Goal: Task Accomplishment & Management: Manage account settings

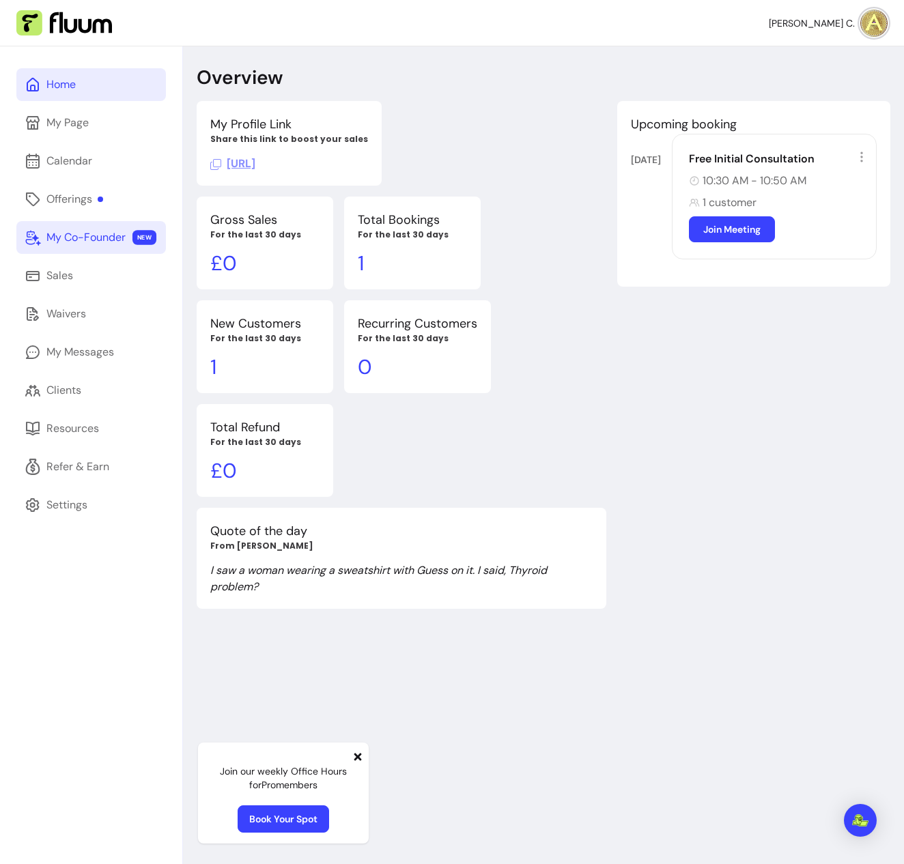
click at [87, 236] on div "My Co-Founder" at bounding box center [85, 237] width 79 height 16
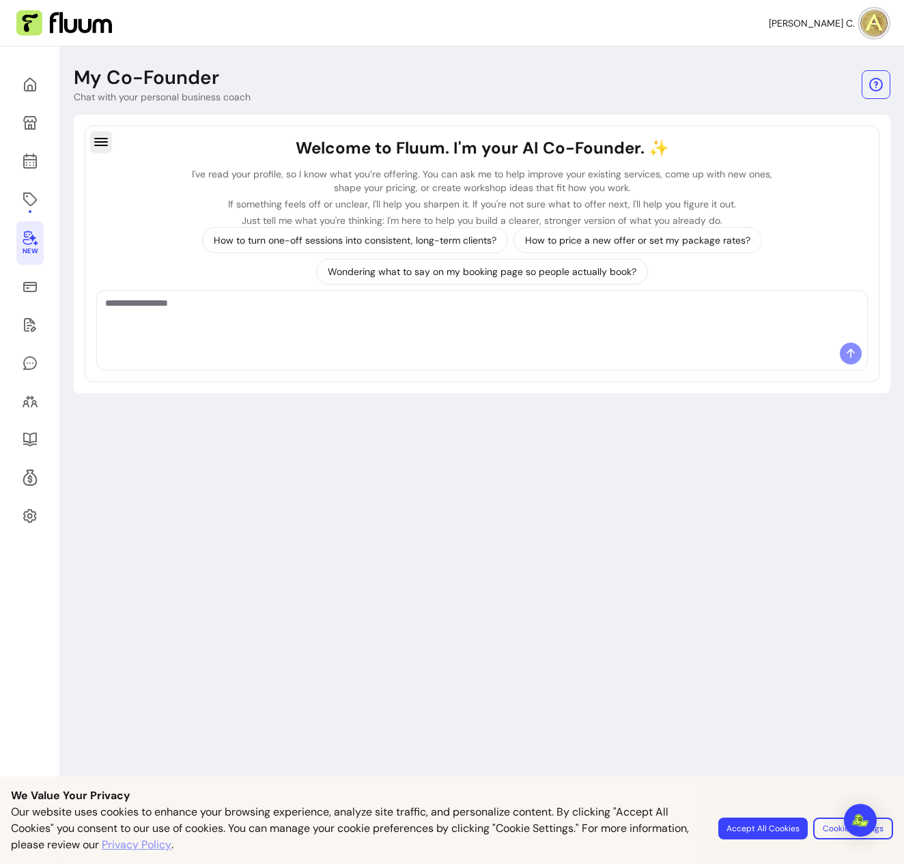
click at [100, 140] on icon "button" at bounding box center [101, 142] width 16 height 16
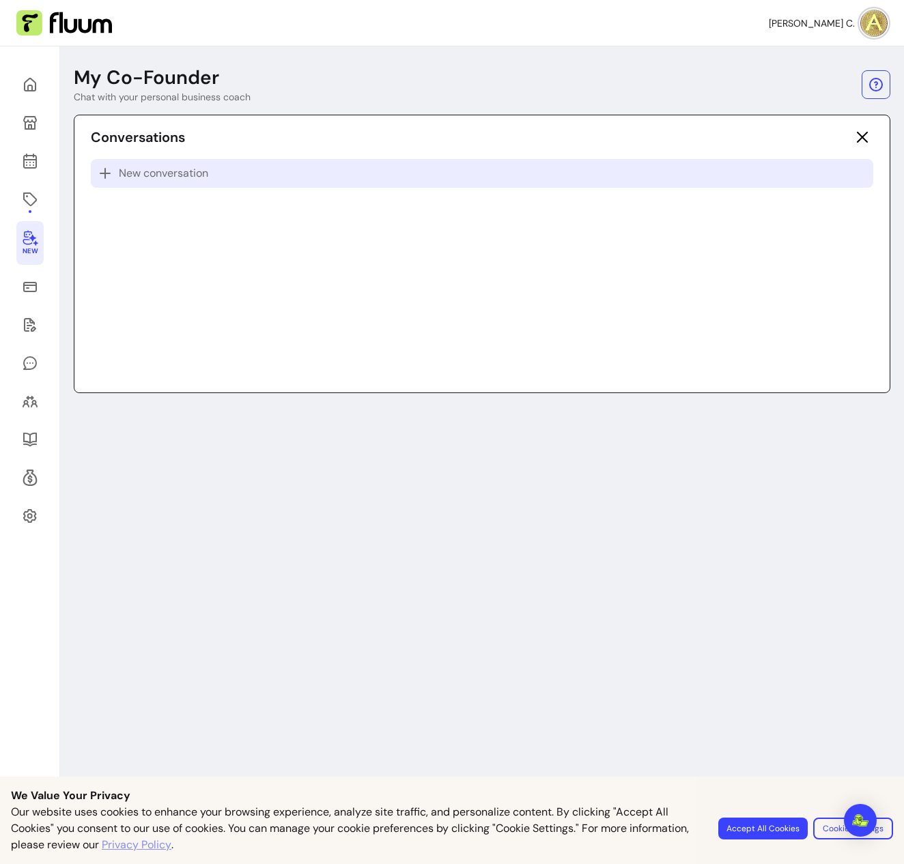
click at [385, 173] on p "New conversation" at bounding box center [482, 173] width 770 height 16
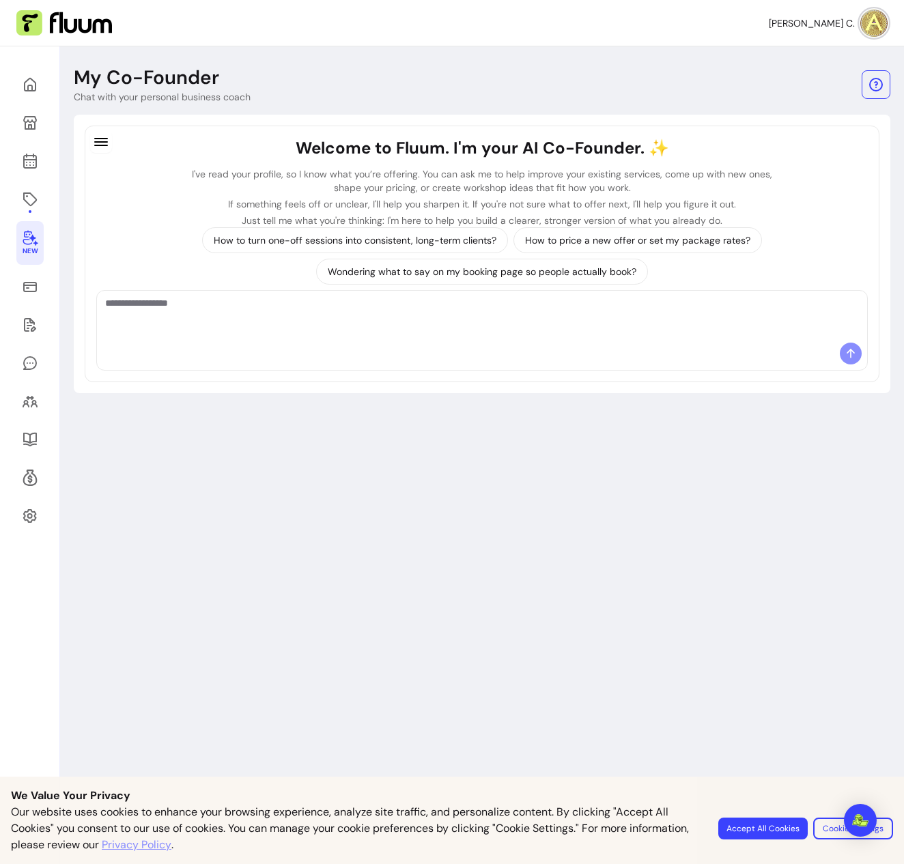
click at [871, 25] on img at bounding box center [873, 23] width 27 height 27
click at [789, 128] on span "Log Out" at bounding box center [815, 126] width 100 height 14
